Goal: Check status: Check status

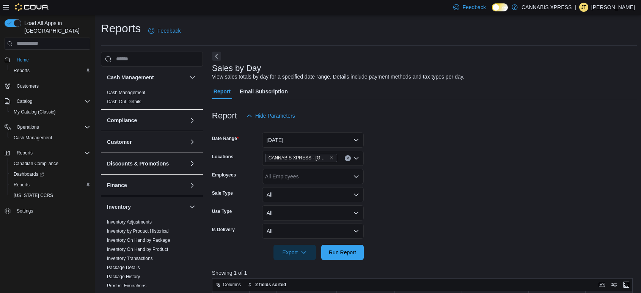
scroll to position [99, 0]
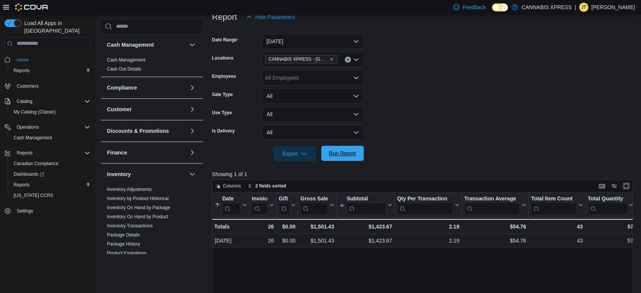
click at [359, 156] on span "Run Report" at bounding box center [342, 153] width 33 height 15
click at [355, 154] on span "Run Report" at bounding box center [342, 154] width 27 height 8
click at [354, 78] on icon "Open list of options" at bounding box center [356, 78] width 6 height 6
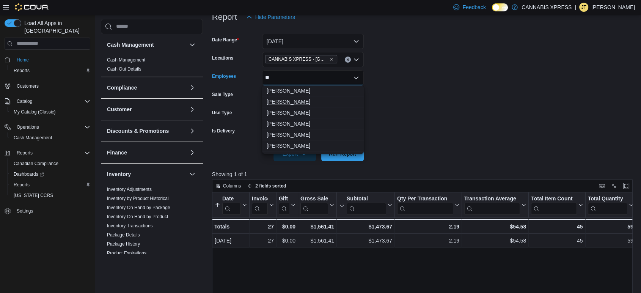
type input "**"
click at [325, 101] on span "[PERSON_NAME]" at bounding box center [313, 102] width 93 height 8
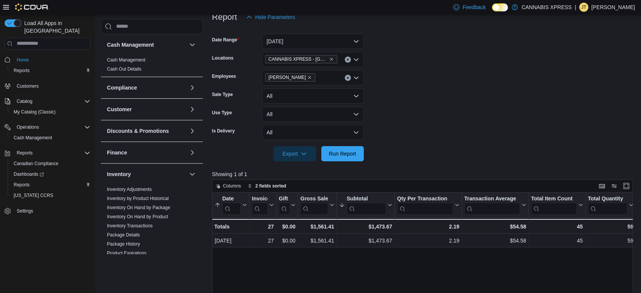
click at [414, 76] on form "Date Range [DATE] Locations CANNABIS XPRESS - [GEOGRAPHIC_DATA]-[GEOGRAPHIC_DAT…" at bounding box center [424, 93] width 425 height 137
click at [342, 152] on span "Run Report" at bounding box center [342, 154] width 27 height 8
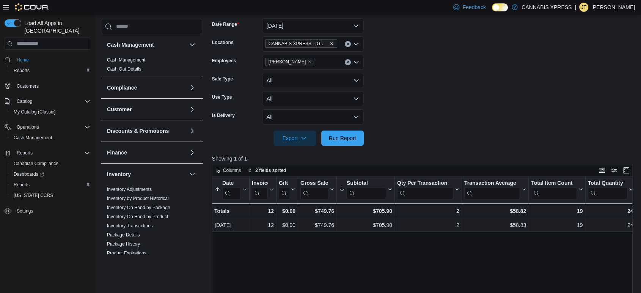
scroll to position [57, 0]
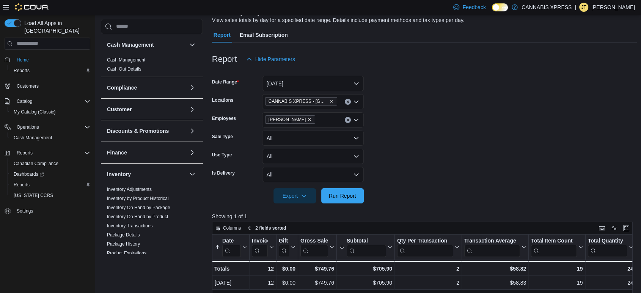
click at [345, 121] on button "Clear input" at bounding box center [348, 120] width 6 height 6
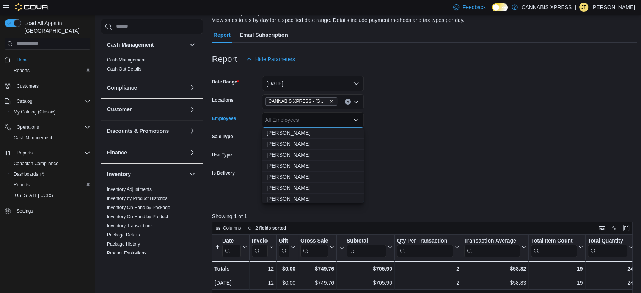
click at [388, 112] on form "Date Range [DATE] Locations CANNABIS XPRESS - [GEOGRAPHIC_DATA]-[GEOGRAPHIC_DAT…" at bounding box center [424, 135] width 425 height 137
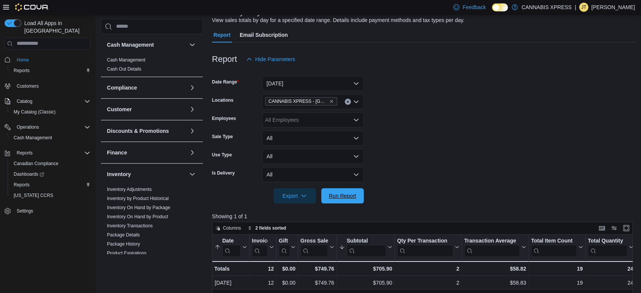
click at [343, 197] on span "Run Report" at bounding box center [342, 196] width 27 height 8
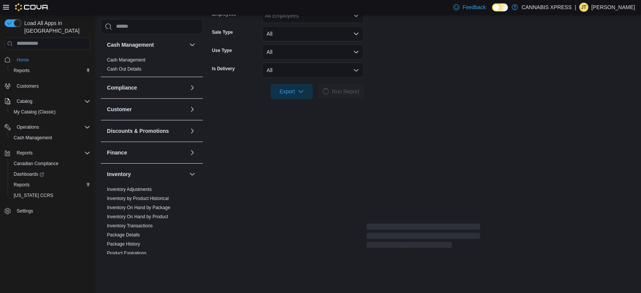
scroll to position [225, 0]
